Goal: Ask a question

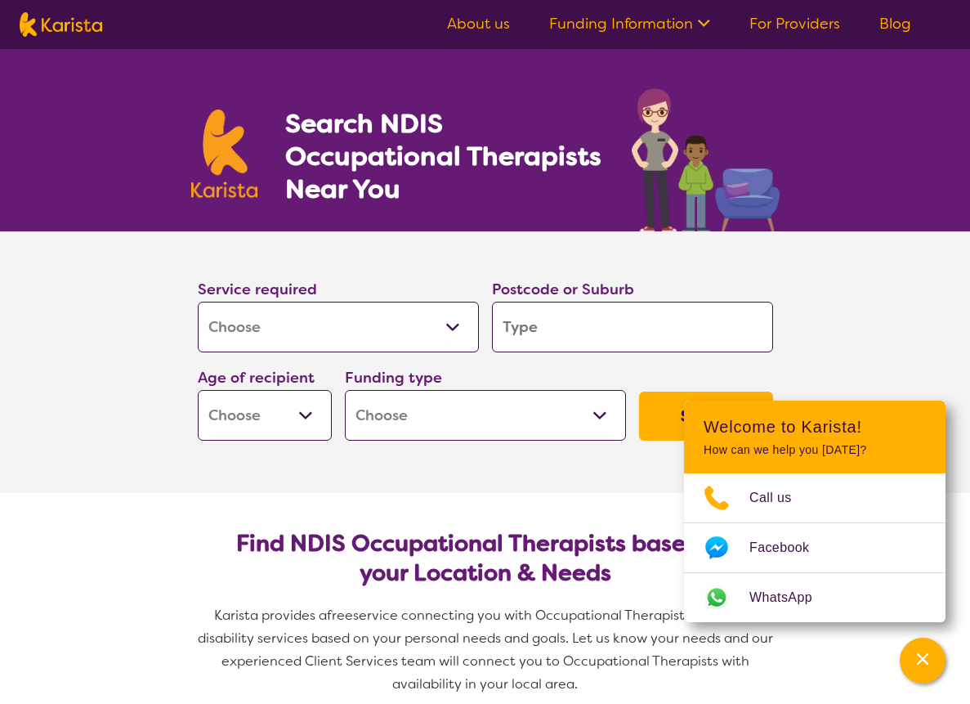
select select "[MEDICAL_DATA]"
click at [773, 302] on div at bounding box center [773, 302] width 0 height 0
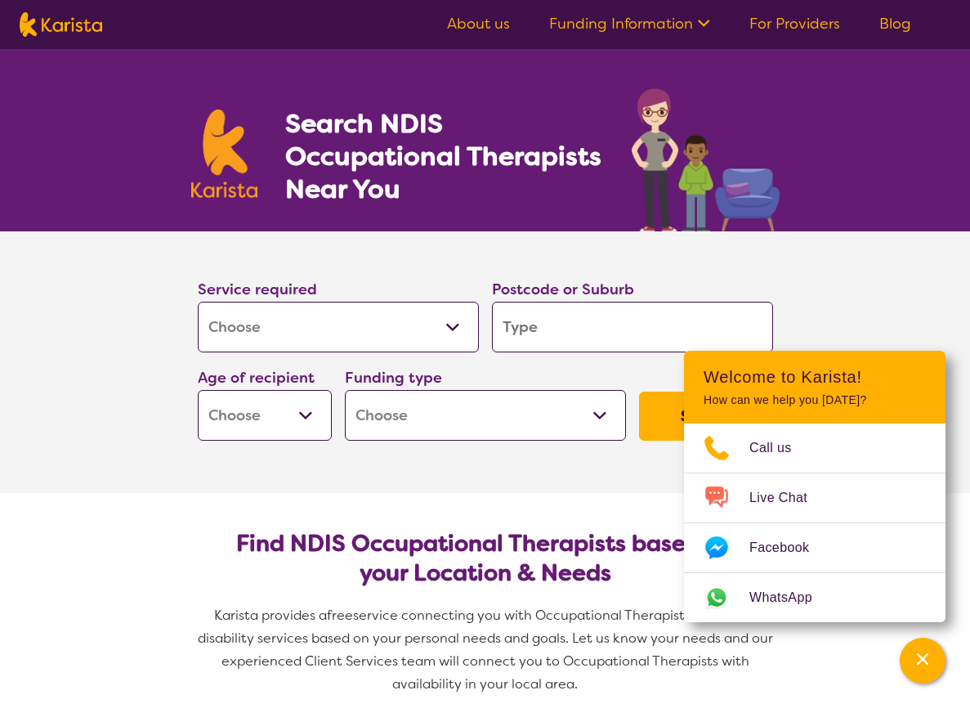
click at [298, 409] on select "Early Childhood - 0 to 9 Child - 10 to 11 Adolescent - 12 to 17 Adult - 18 to 6…" at bounding box center [265, 415] width 134 height 51
select select "AG"
click at [198, 390] on select "Early Childhood - 0 to 9 Child - 10 to 11 Adolescent - 12 to 17 Adult - 18 to 6…" at bounding box center [265, 415] width 134 height 51
select select "AG"
click at [577, 422] on select "Home Care Package (HCP) National Disability Insurance Scheme (NDIS) I don't know" at bounding box center [485, 415] width 281 height 51
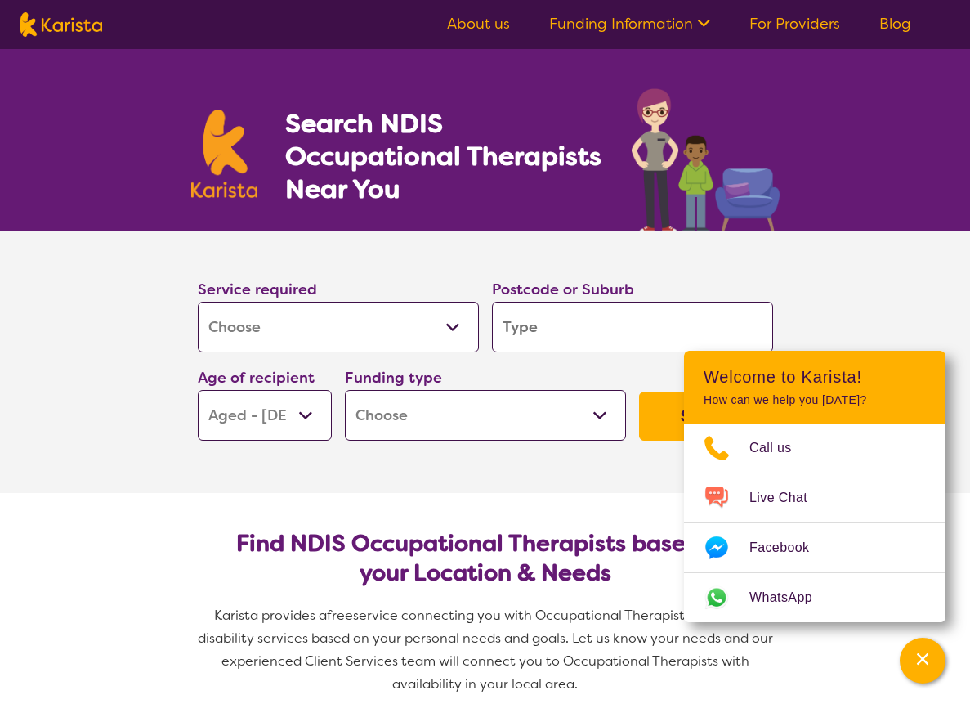
select select "i-don-t-know"
click at [345, 390] on select "Home Care Package (HCP) National Disability Insurance Scheme (NDIS) I don't know" at bounding box center [485, 415] width 281 height 51
select select "i-don-t-know"
